Goal: Task Accomplishment & Management: Complete application form

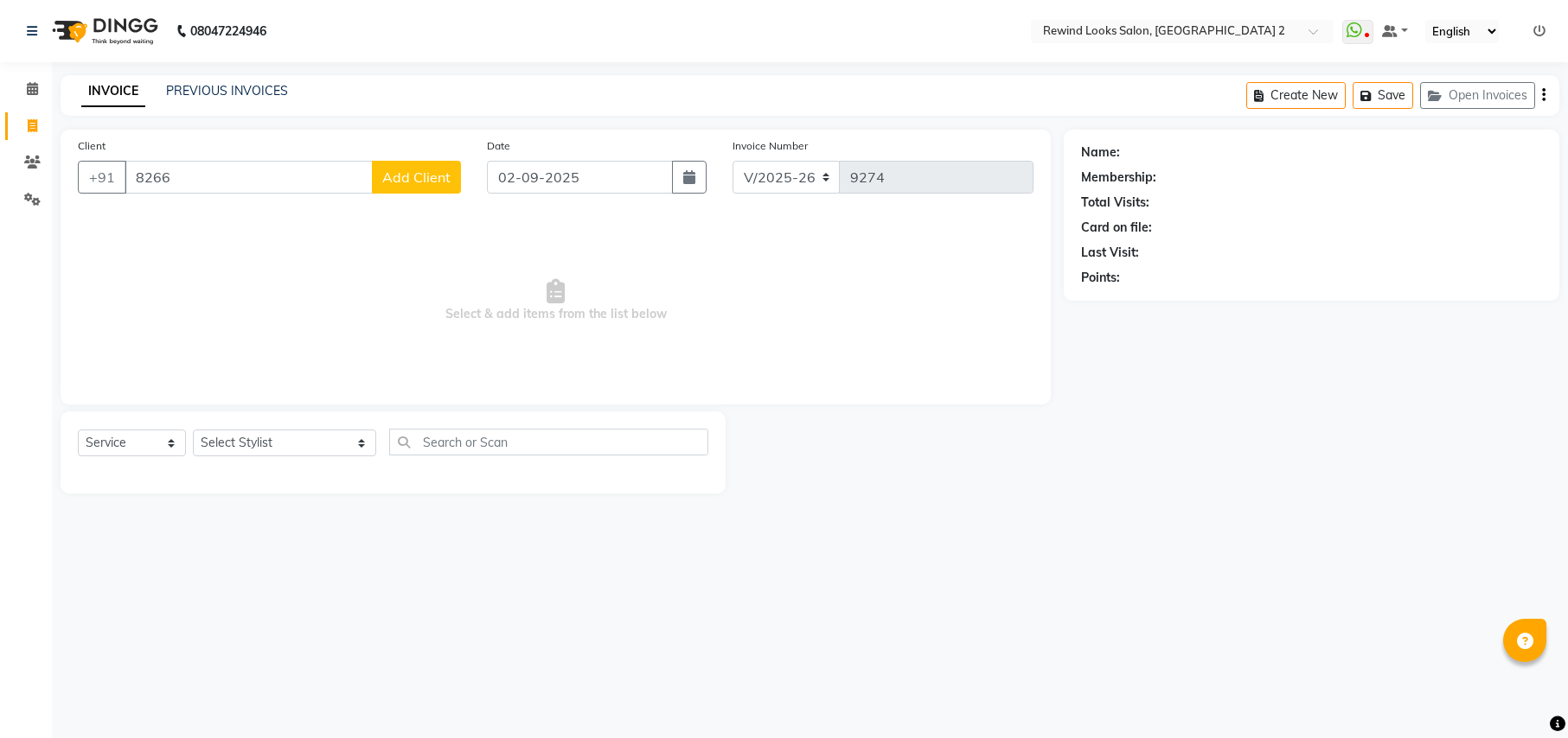
select select "4640"
select select "service"
type input "8266846256"
click at [421, 179] on span "Add Client" at bounding box center [416, 178] width 68 height 17
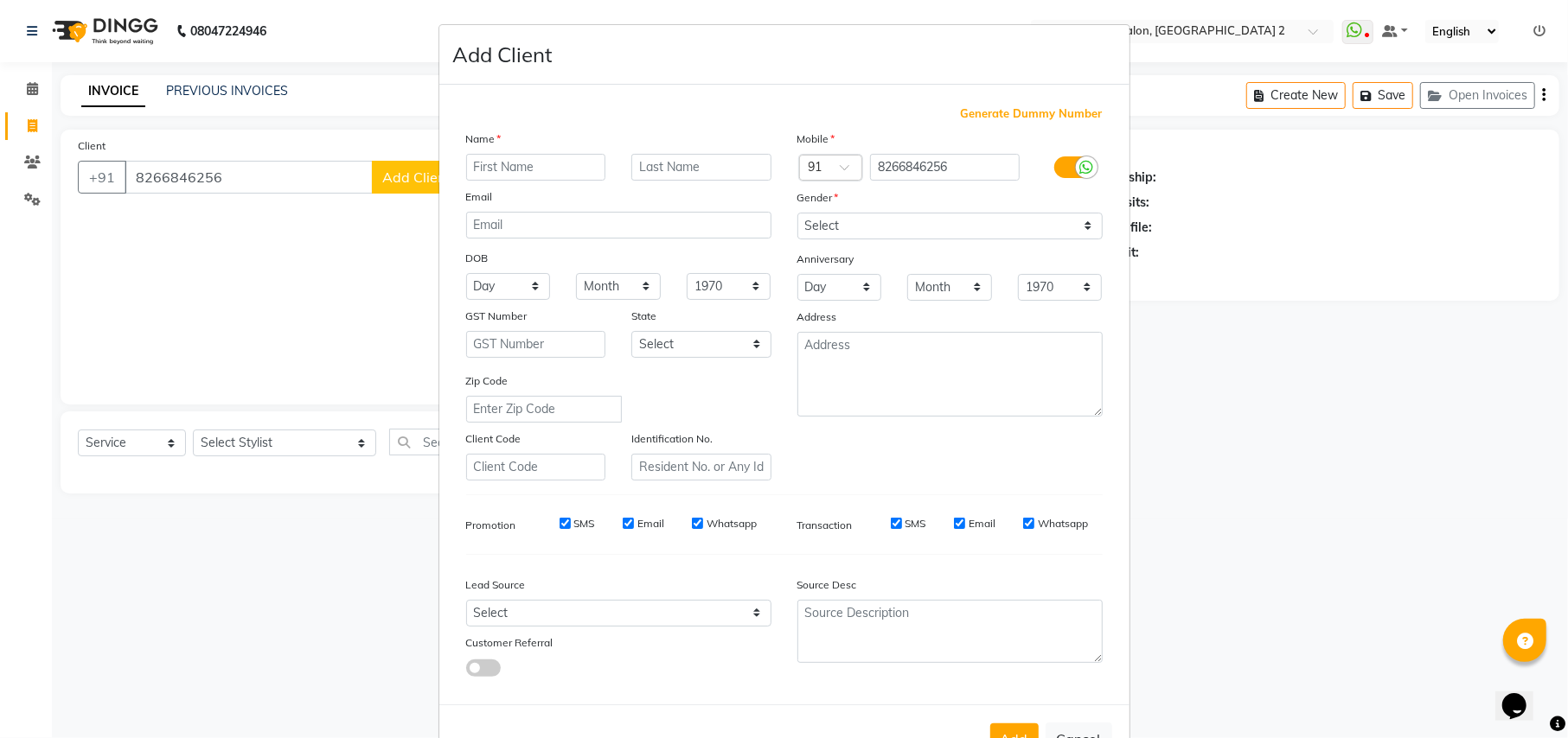
click at [561, 160] on input "text" at bounding box center [536, 167] width 140 height 27
type input "sagar"
click at [954, 213] on select "Select [DEMOGRAPHIC_DATA] [DEMOGRAPHIC_DATA] Other Prefer Not To Say" at bounding box center [950, 226] width 305 height 27
select select "[DEMOGRAPHIC_DATA]"
click at [797, 213] on select "Select [DEMOGRAPHIC_DATA] [DEMOGRAPHIC_DATA] Other Prefer Not To Say" at bounding box center [950, 226] width 305 height 27
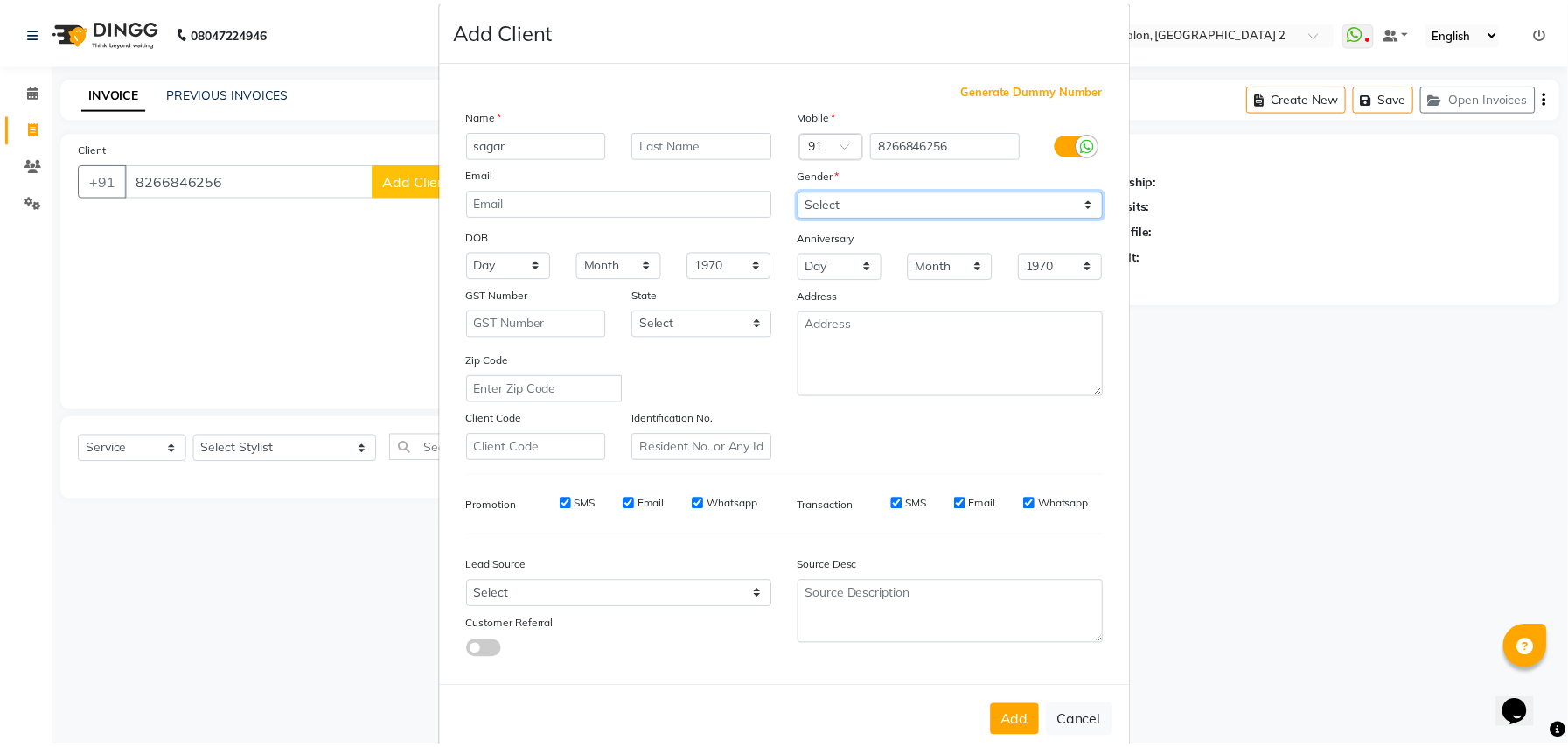
scroll to position [56, 0]
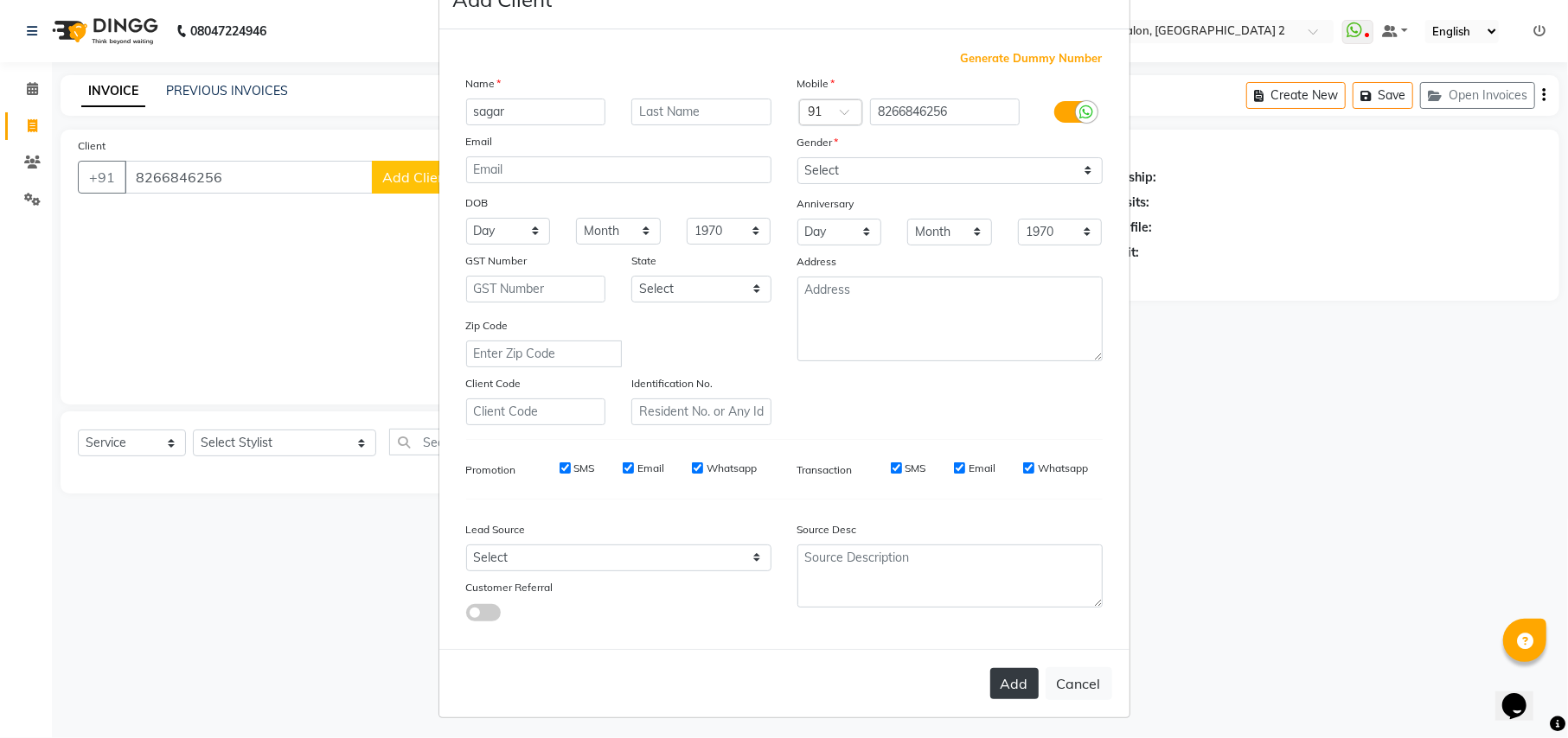
click at [996, 674] on button "Add" at bounding box center [1014, 683] width 48 height 31
type input "82******56"
select select
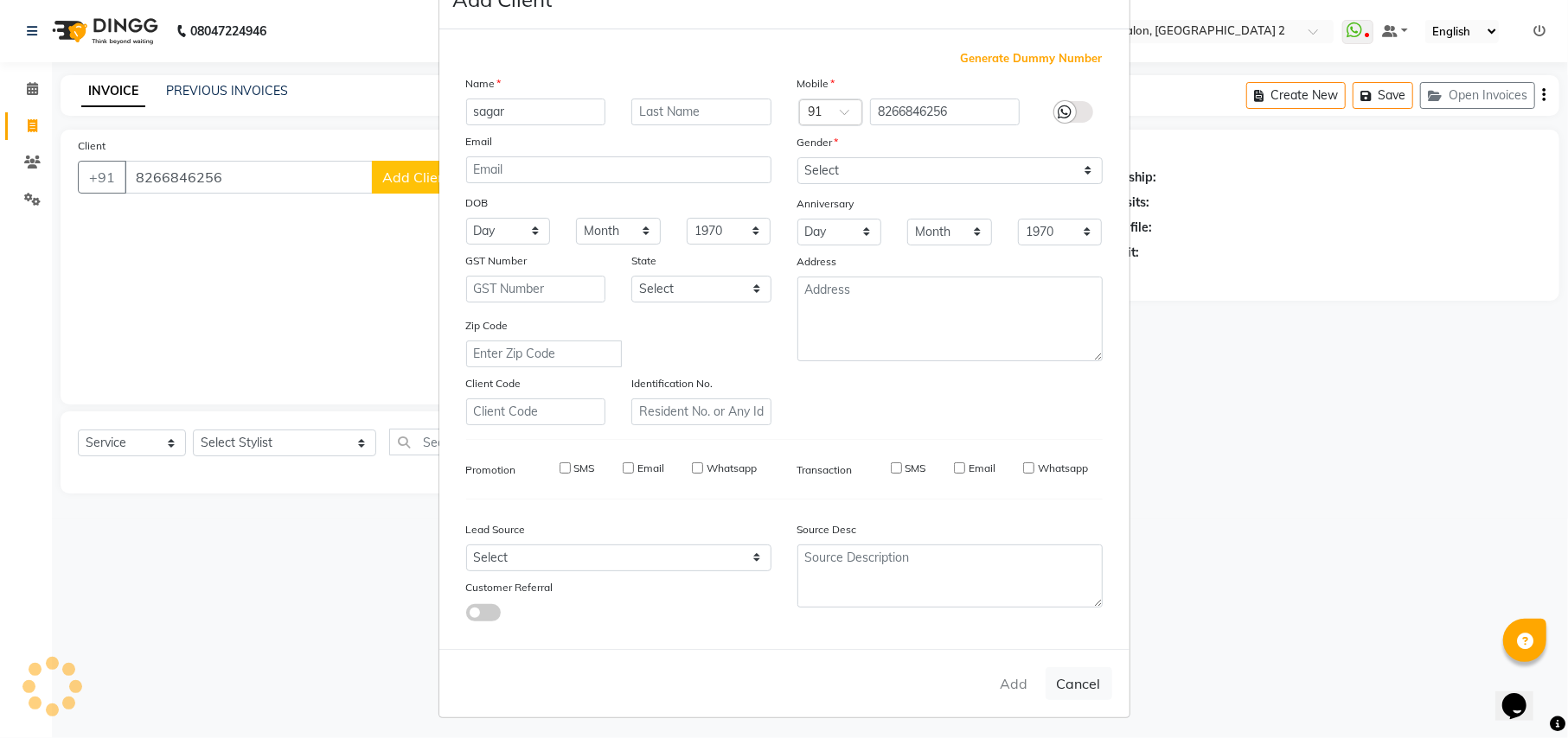
select select
checkbox input "false"
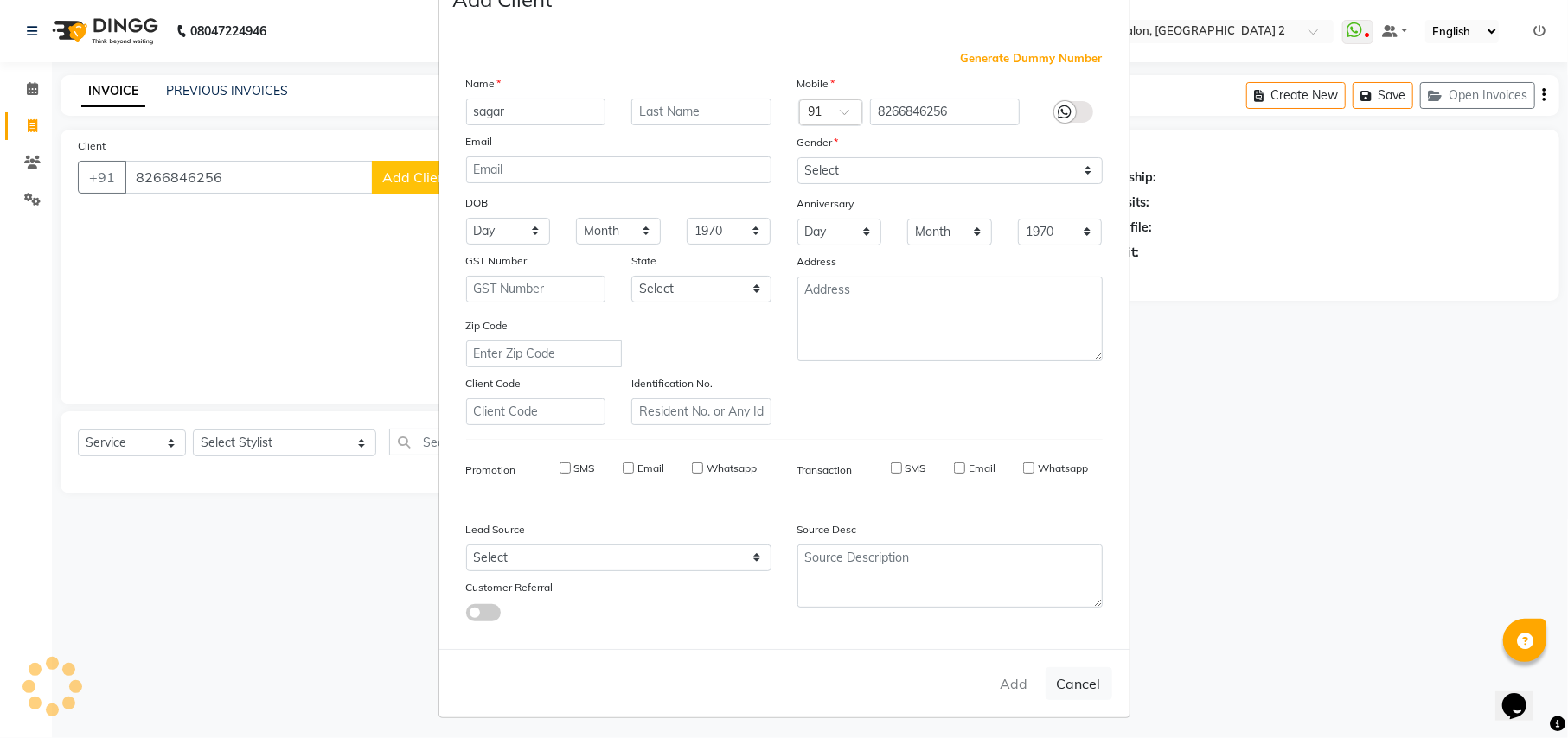
checkbox input "false"
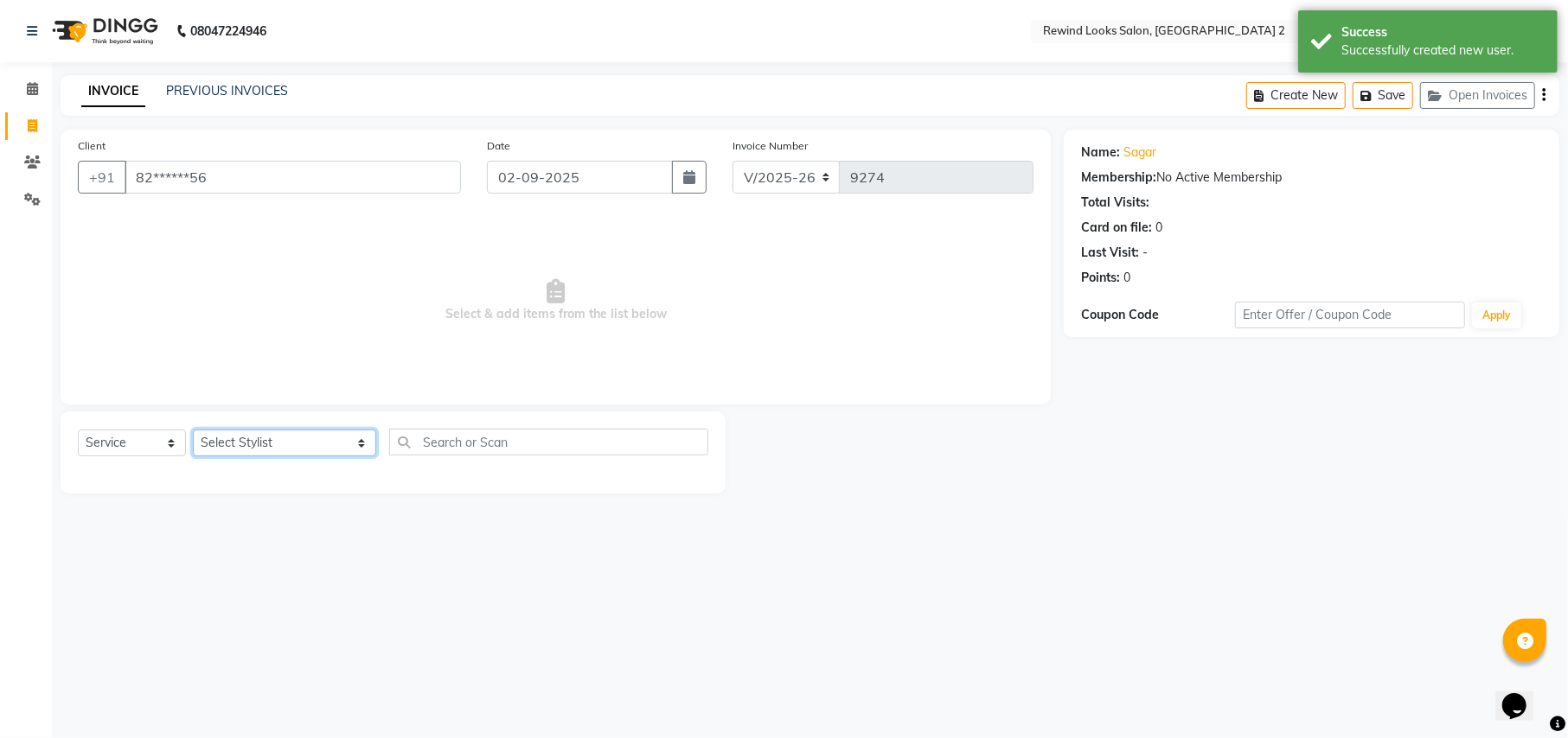
click at [229, 436] on select "Select Stylist aayat ADMIN Alfad hair Casa [PERSON_NAME] ([DEMOGRAPHIC_DATA] HA…" at bounding box center [284, 443] width 183 height 27
select select "46913"
click at [398, 446] on input "text" at bounding box center [547, 442] width 318 height 27
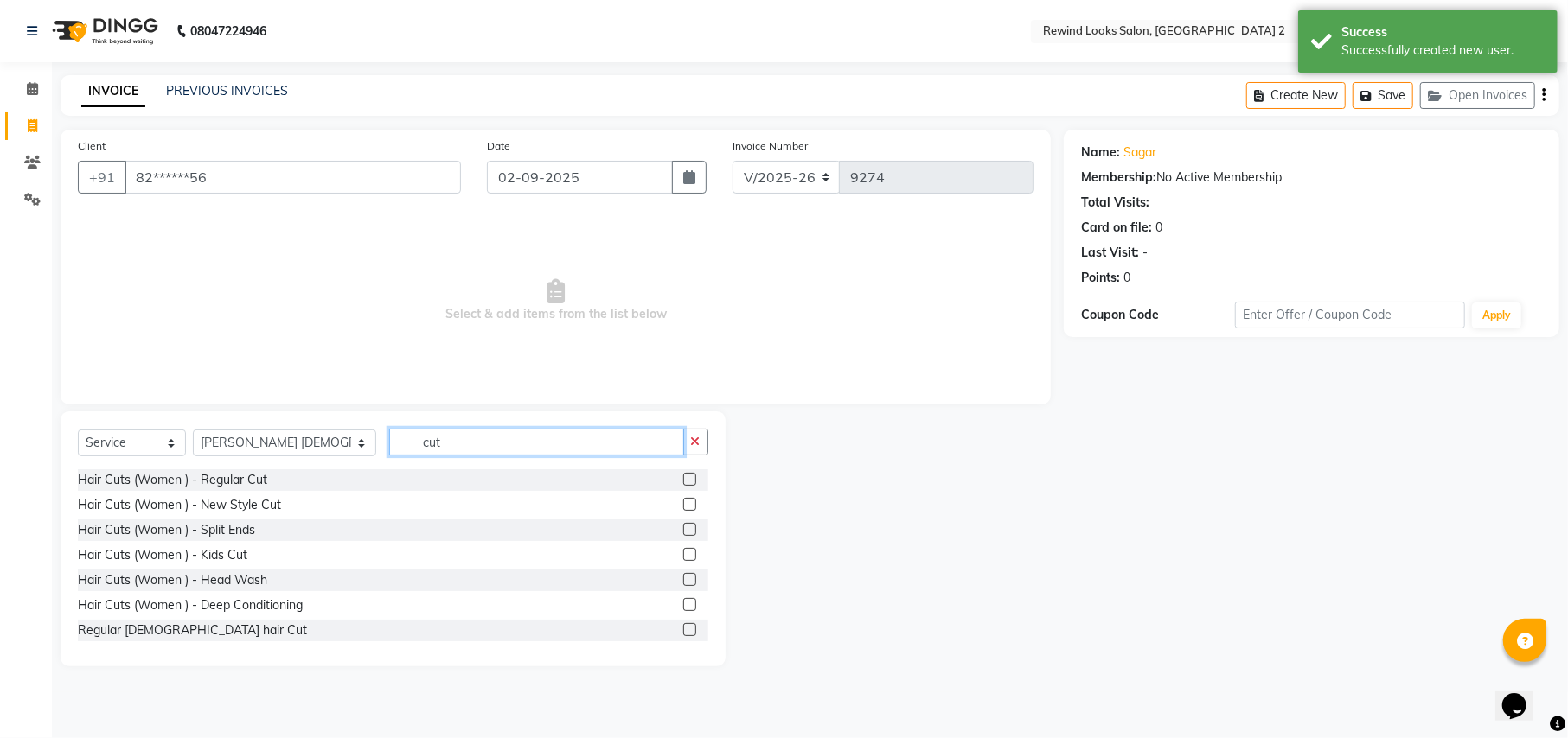
type input "cut"
click at [683, 631] on label at bounding box center [689, 630] width 13 height 13
click at [683, 631] on input "checkbox" at bounding box center [688, 631] width 12 height 12
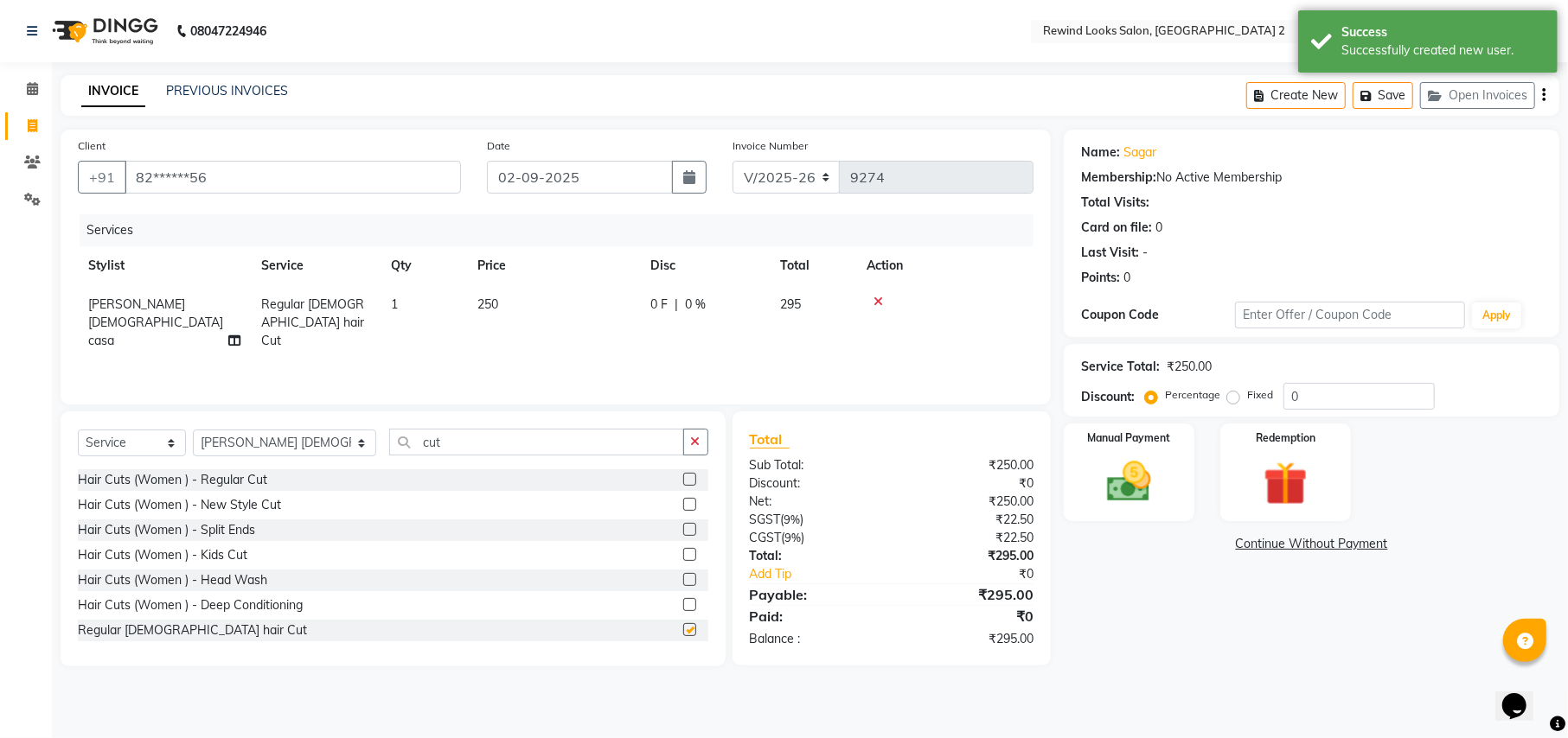
checkbox input "false"
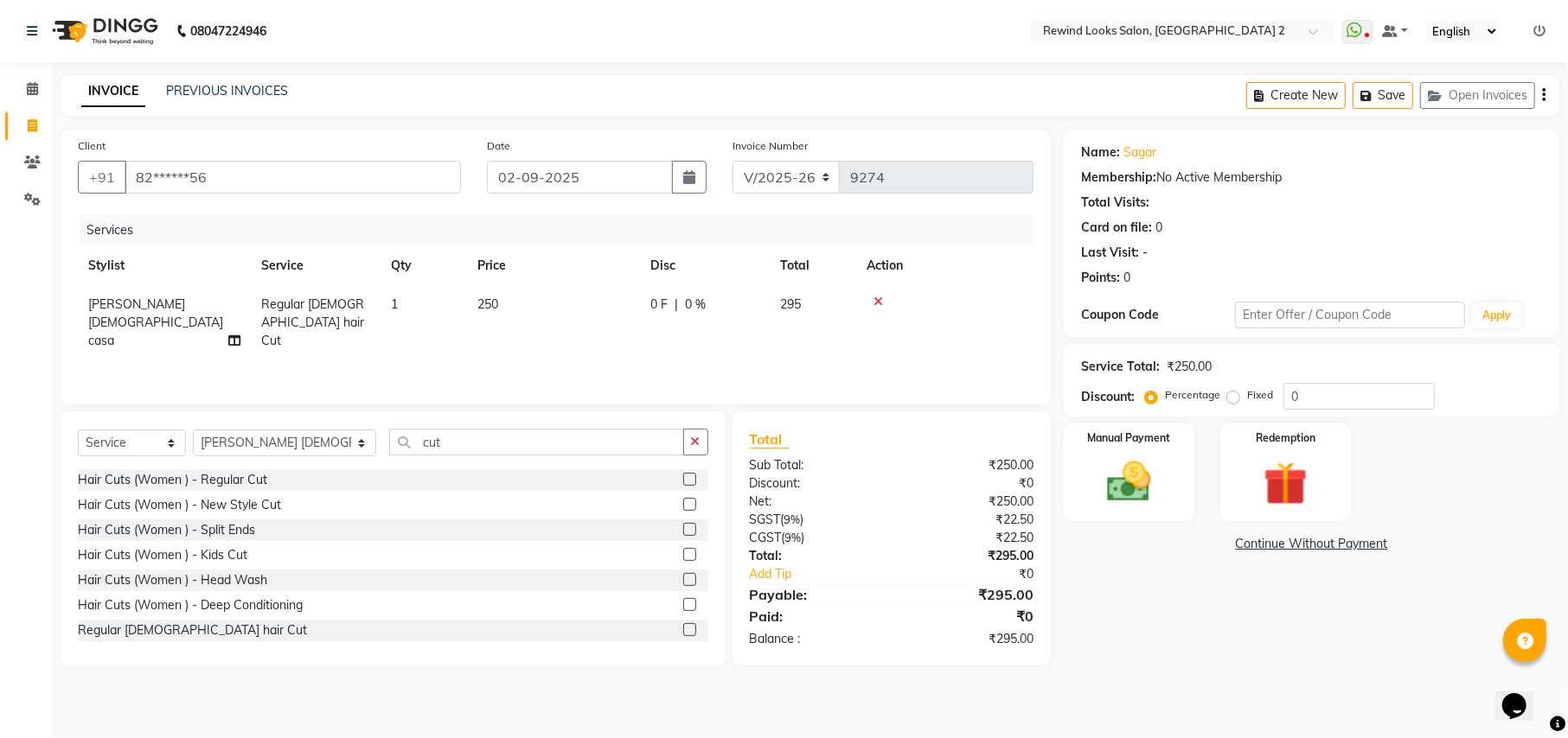
click at [1543, 95] on icon "button" at bounding box center [1544, 95] width 4 height 1
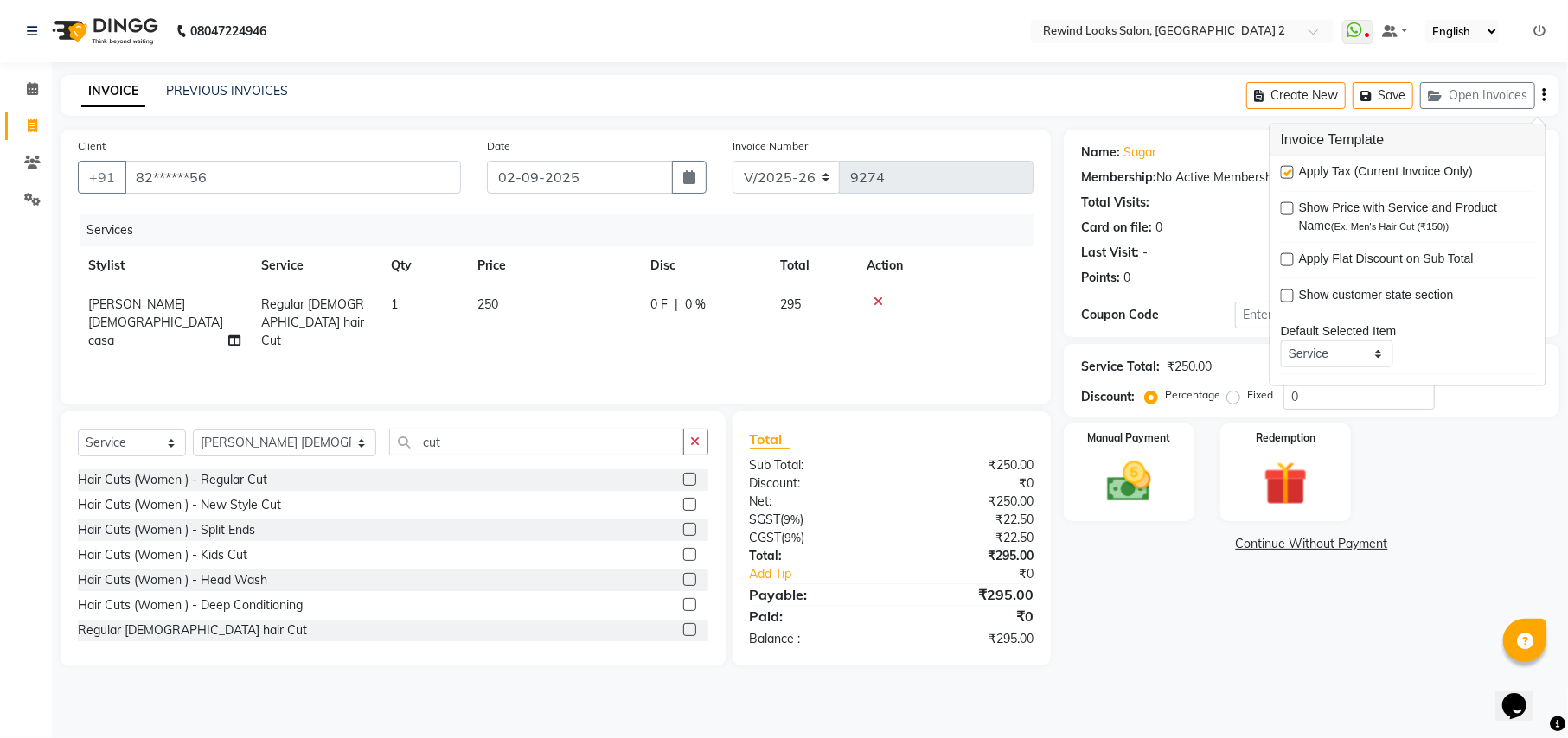
click at [1288, 169] on label at bounding box center [1288, 173] width 13 height 13
click at [1288, 169] on input "checkbox" at bounding box center [1287, 174] width 12 height 12
checkbox input "false"
click at [1125, 470] on img at bounding box center [1127, 482] width 74 height 53
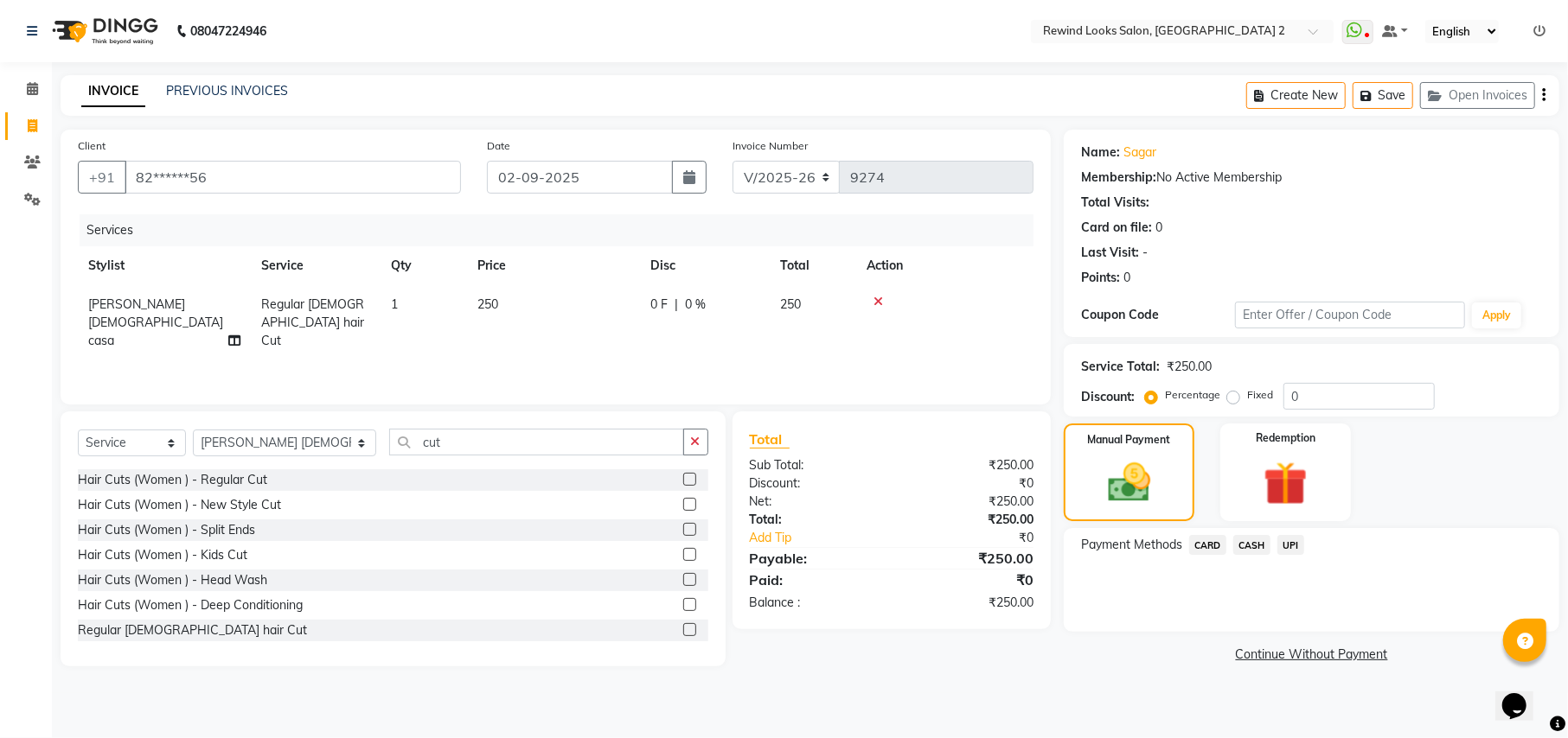
click at [1285, 546] on span "UPI" at bounding box center [1291, 544] width 27 height 20
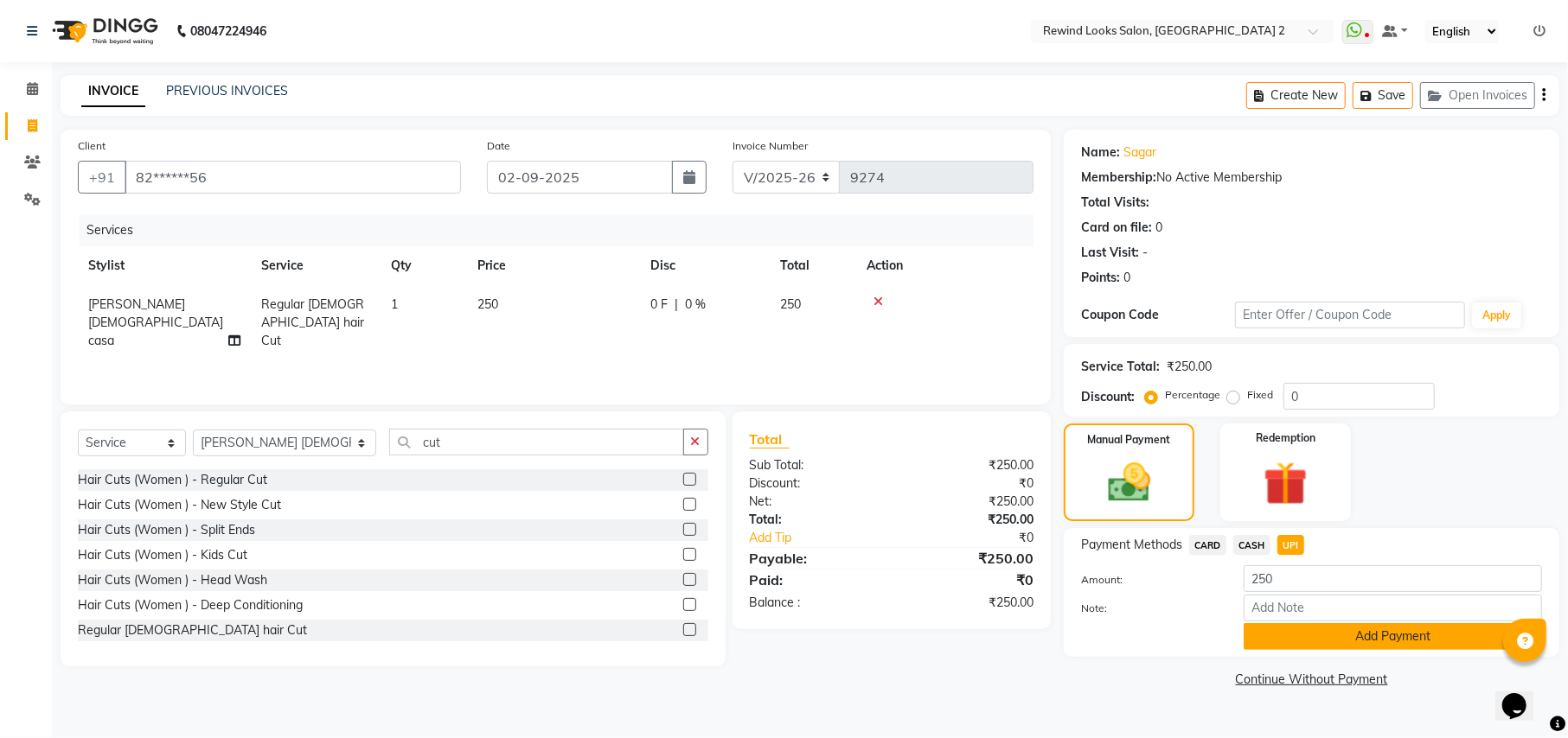
click at [1304, 638] on button "Add Payment" at bounding box center [1392, 636] width 299 height 27
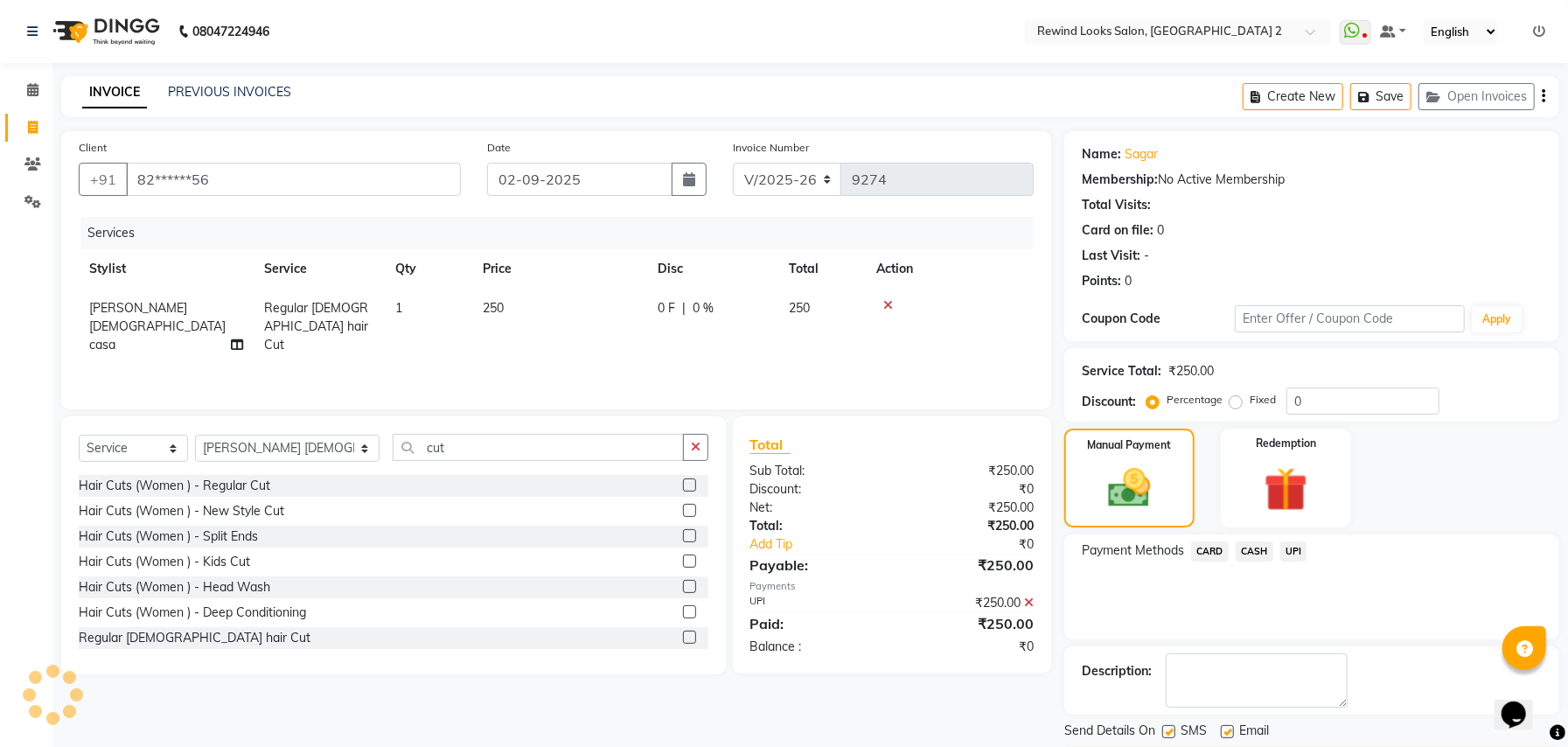
scroll to position [53, 0]
